Goal: Use online tool/utility

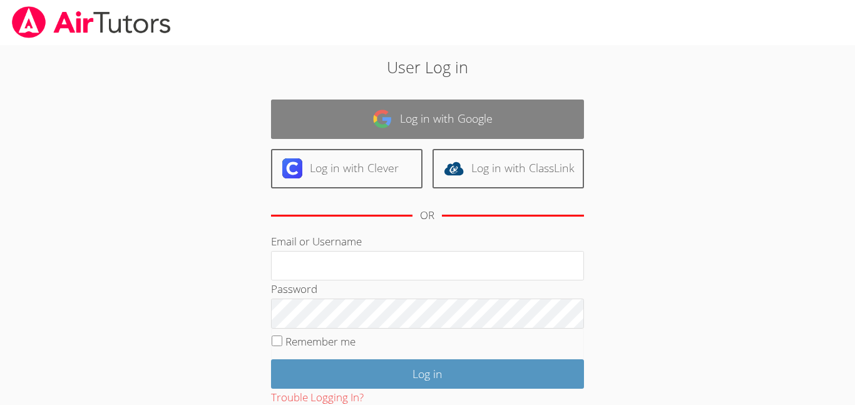
click at [409, 108] on link "Log in with Google" at bounding box center [427, 118] width 313 height 39
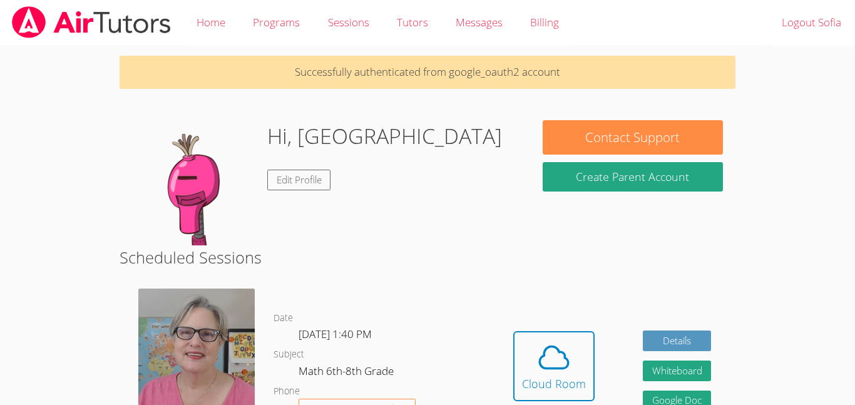
scroll to position [250, 0]
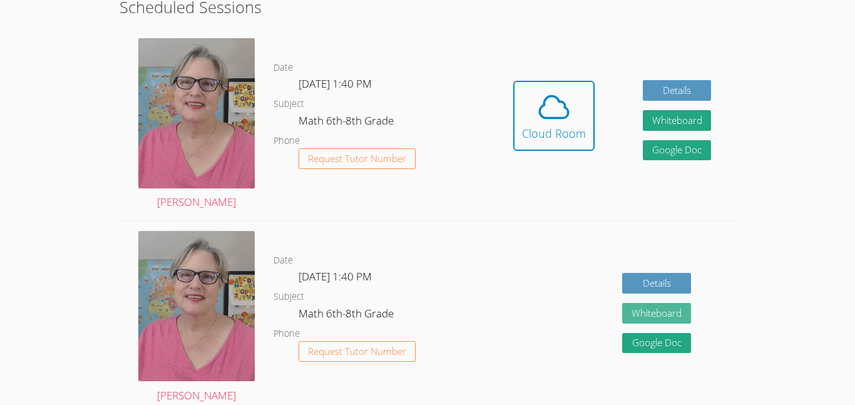
click at [651, 316] on button "Whiteboard" at bounding box center [656, 313] width 69 height 21
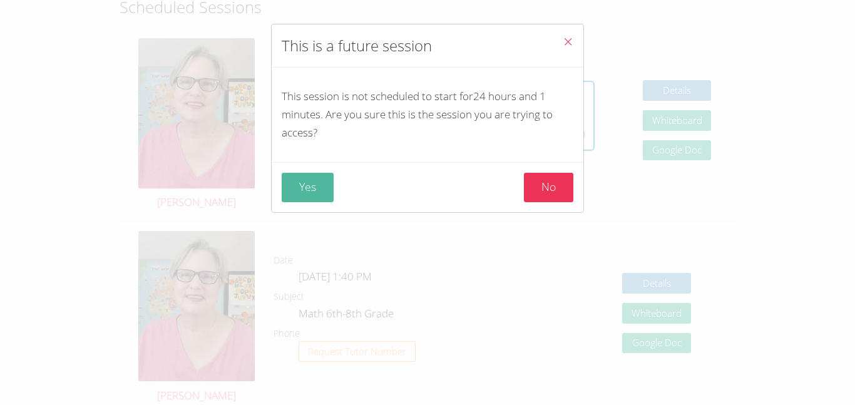
click at [298, 190] on button "Yes" at bounding box center [308, 187] width 52 height 29
